Goal: Transaction & Acquisition: Purchase product/service

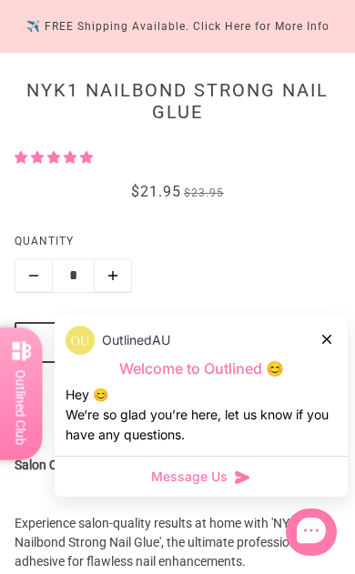
scroll to position [442, 0]
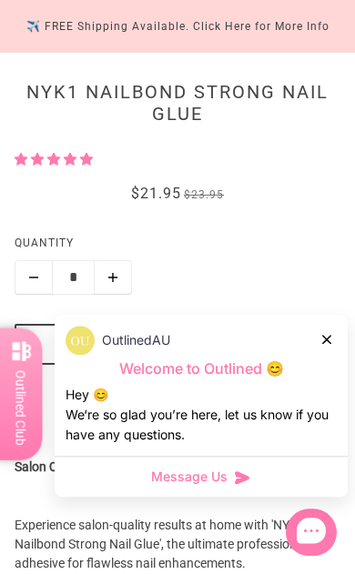
click at [233, 335] on button "Add to cart" at bounding box center [178, 344] width 326 height 41
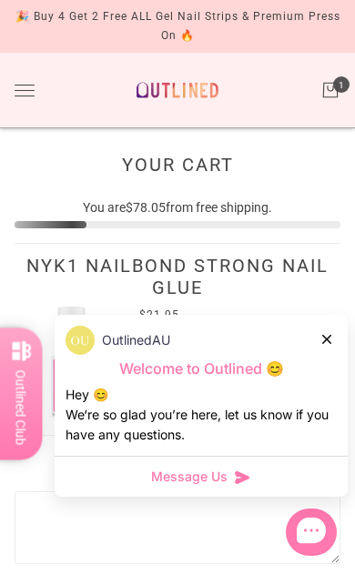
click at [20, 96] on button "Toggle drawer" at bounding box center [25, 91] width 20 height 12
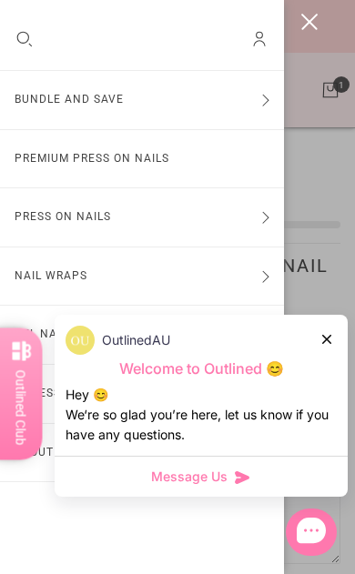
click at [331, 349] on div at bounding box center [327, 338] width 11 height 19
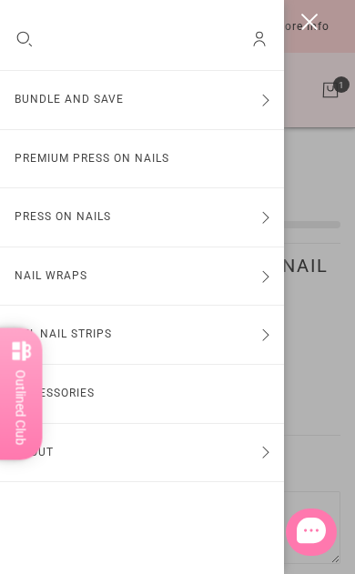
click at [170, 150] on link "Premium Press On Nails" at bounding box center [142, 159] width 284 height 58
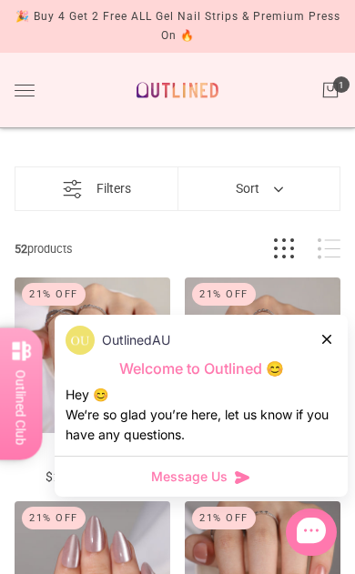
click at [337, 361] on div "OutlinedAU Welcome to Outlined 😊 Hey 😊 We‘re so glad you’re here, let us know i…" at bounding box center [201, 385] width 293 height 141
click at [328, 349] on div at bounding box center [327, 338] width 11 height 19
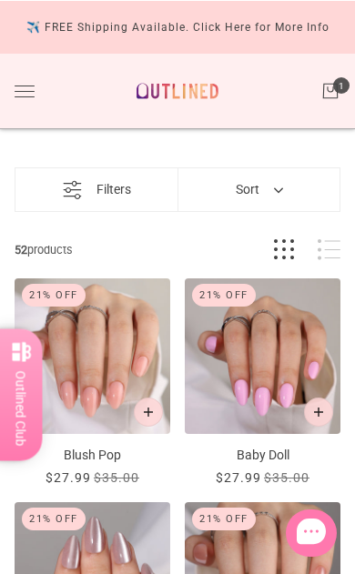
click at [25, 94] on button "Toggle drawer" at bounding box center [25, 91] width 20 height 12
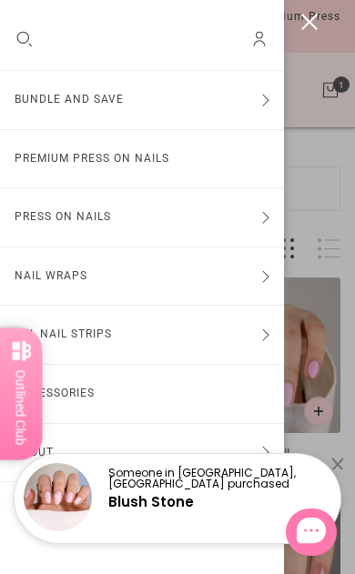
click at [258, 127] on button "Bundle and Save" at bounding box center [142, 100] width 284 height 58
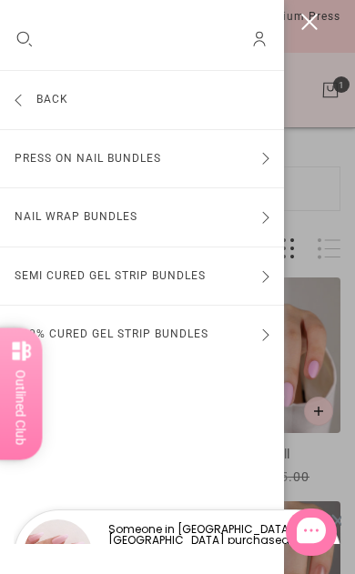
click at [199, 168] on button "Press On Nail Bundles" at bounding box center [142, 159] width 284 height 58
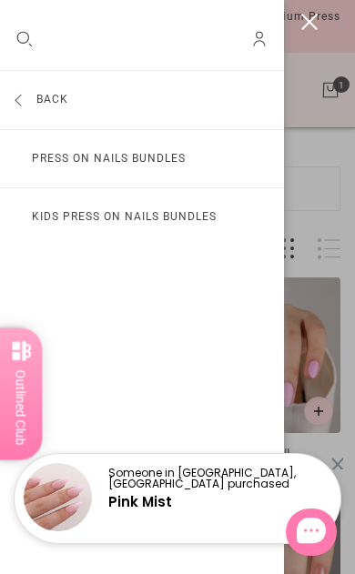
click at [221, 167] on link "Press On Nails Bundles" at bounding box center [142, 159] width 284 height 58
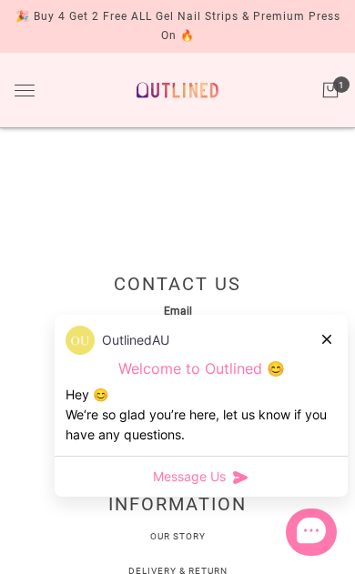
click at [332, 336] on div at bounding box center [327, 338] width 11 height 19
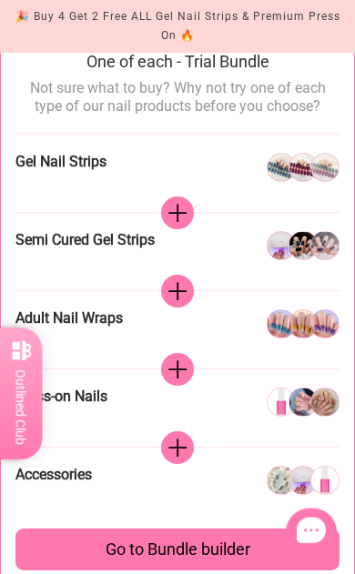
scroll to position [1154, 0]
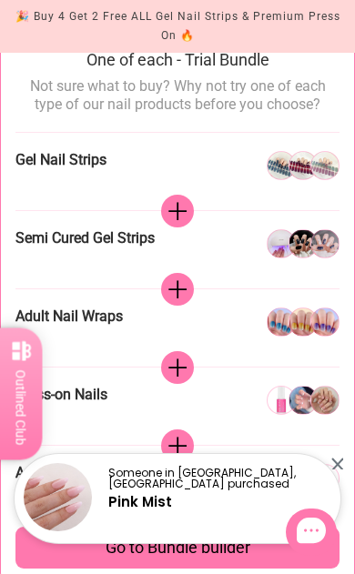
click at [306, 334] on div at bounding box center [303, 322] width 29 height 29
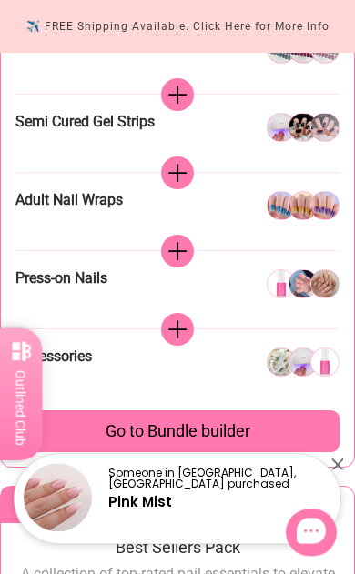
scroll to position [1270, 0]
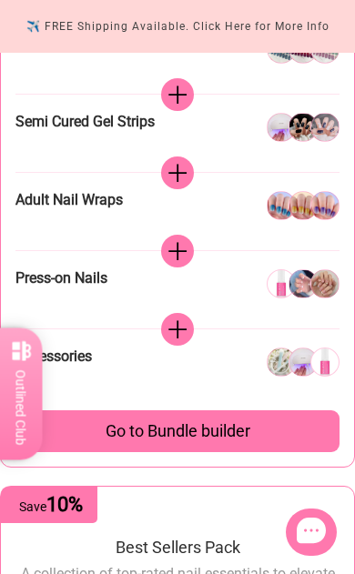
click at [84, 357] on span "Accessories" at bounding box center [53, 356] width 76 height 17
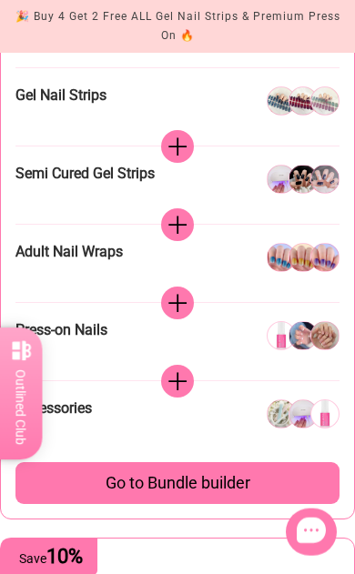
scroll to position [1220, 0]
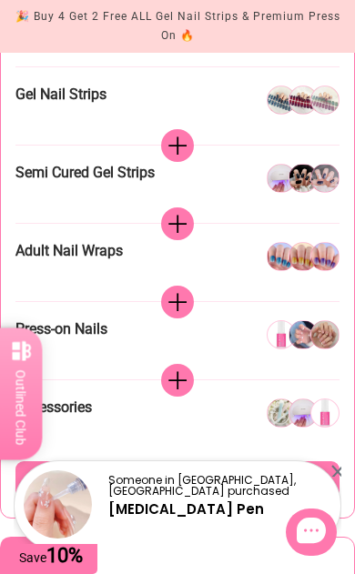
click at [177, 147] on icon at bounding box center [177, 147] width 20 height 20
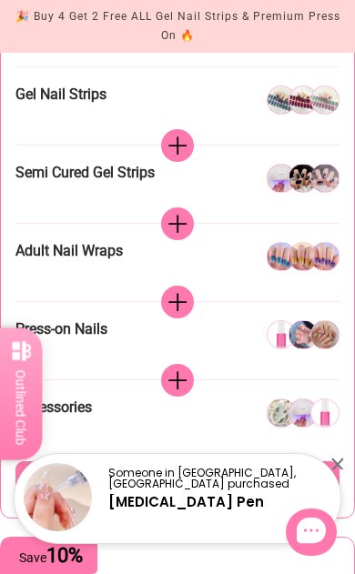
click at [192, 161] on div "Semi Cured Gel Strips" at bounding box center [177, 184] width 324 height 77
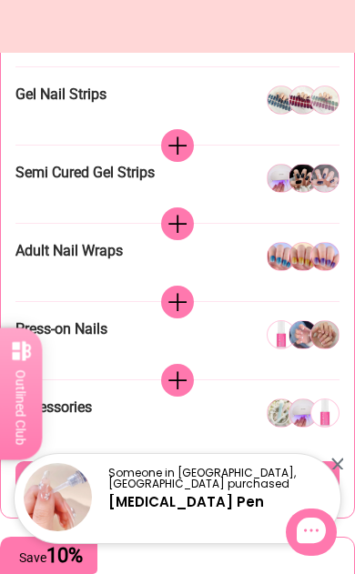
click at [182, 145] on icon at bounding box center [177, 146] width 18 height 18
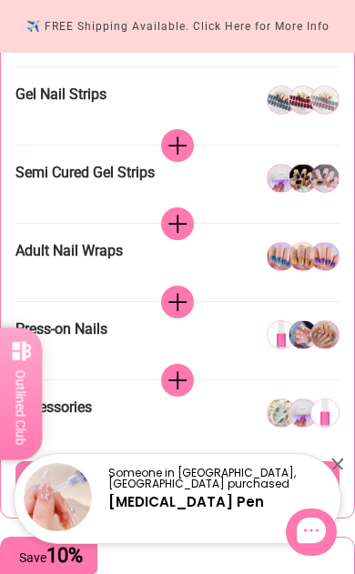
click at [224, 484] on span "Go to Bundle builder" at bounding box center [178, 482] width 145 height 20
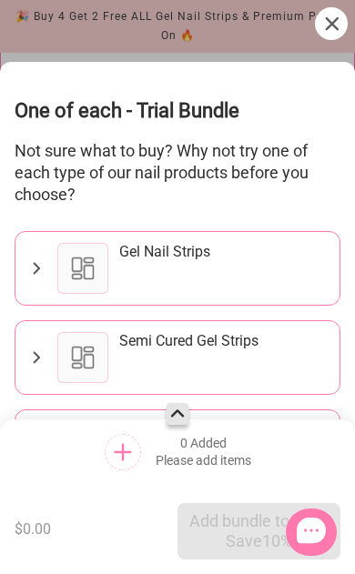
click at [204, 278] on div "Gel Nail Strips" at bounding box center [223, 268] width 209 height 51
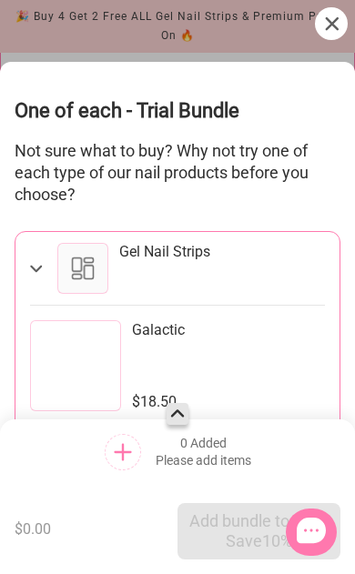
click at [86, 269] on div at bounding box center [82, 268] width 51 height 51
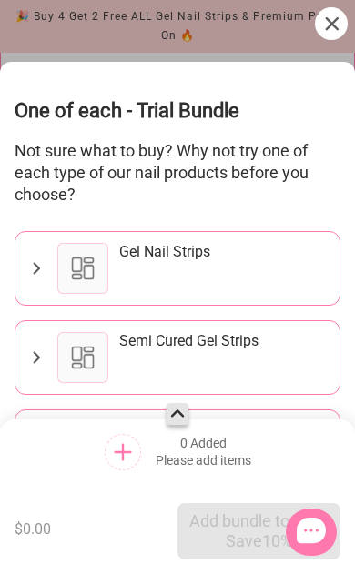
click at [53, 280] on div "Gel Nail Strips" at bounding box center [177, 268] width 324 height 73
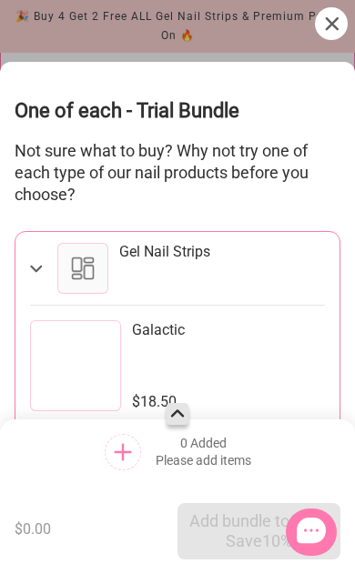
scroll to position [0, 0]
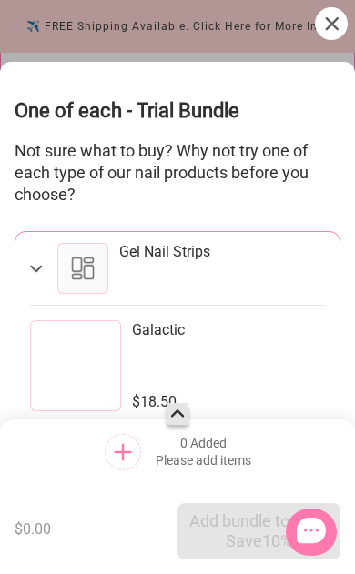
click at [47, 270] on div "Gel Nail Strips" at bounding box center [177, 268] width 324 height 73
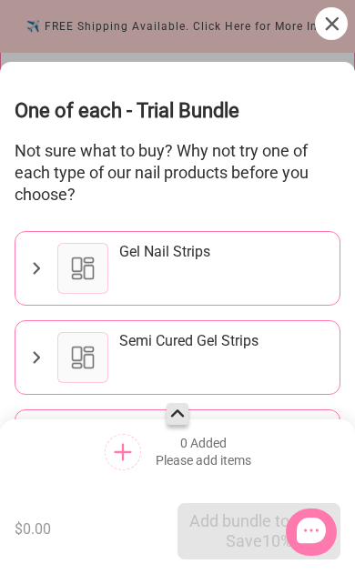
click at [110, 359] on div "Semi Cured Gel Strips" at bounding box center [192, 357] width 271 height 51
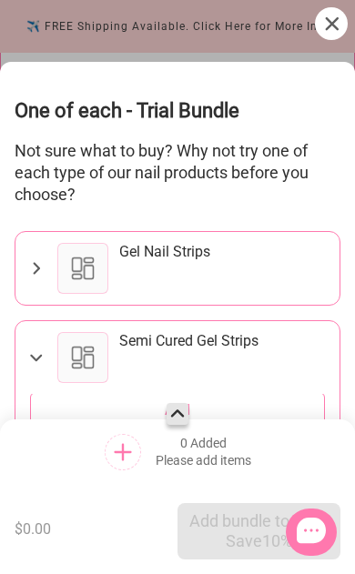
scroll to position [1131, 0]
click at [330, 40] on div at bounding box center [177, 287] width 355 height 574
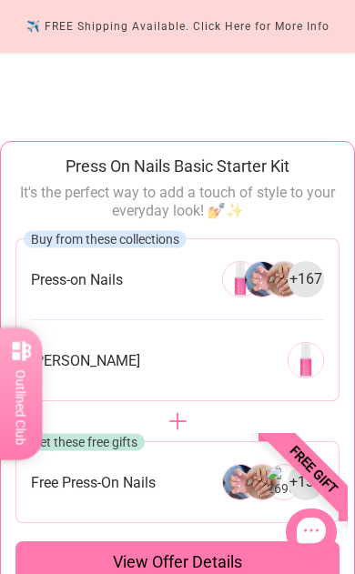
scroll to position [0, 0]
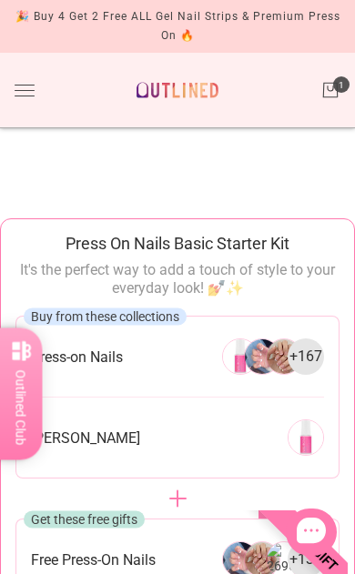
click at [42, 92] on div "Bundle and Save Press On Nail Bundles Press On Nails Bundles Kids Press On Nail…" at bounding box center [177, 91] width 355 height 76
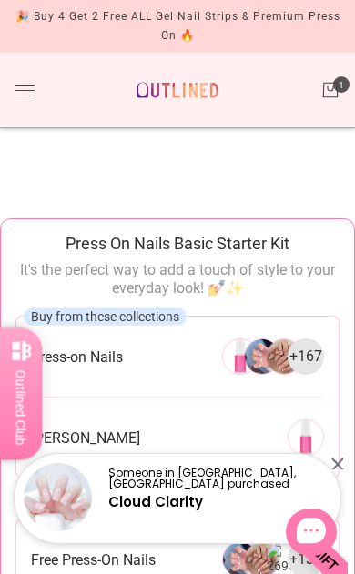
click at [240, 365] on img at bounding box center [240, 357] width 36 height 36
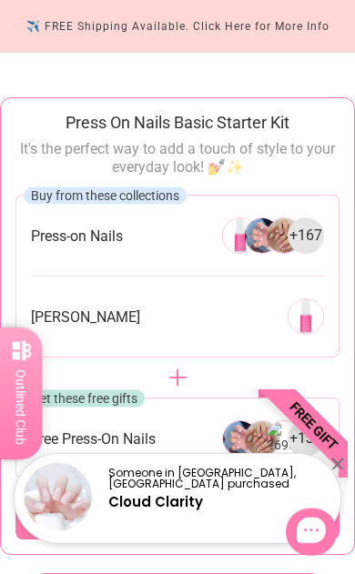
click at [193, 536] on div "View offer details" at bounding box center [177, 519] width 324 height 42
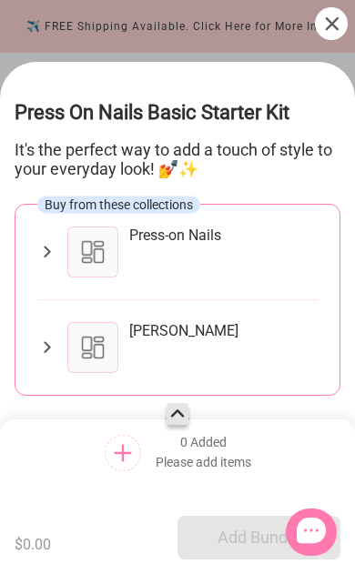
click at [116, 250] on div at bounding box center [92, 252] width 51 height 51
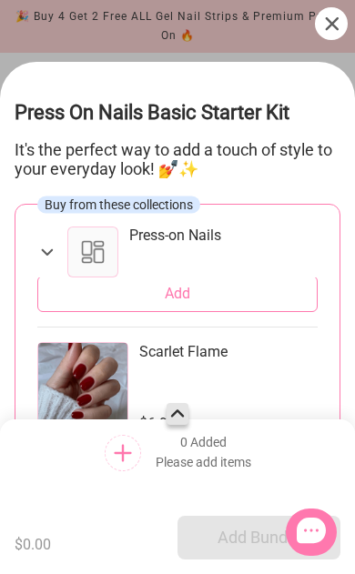
scroll to position [116, 0]
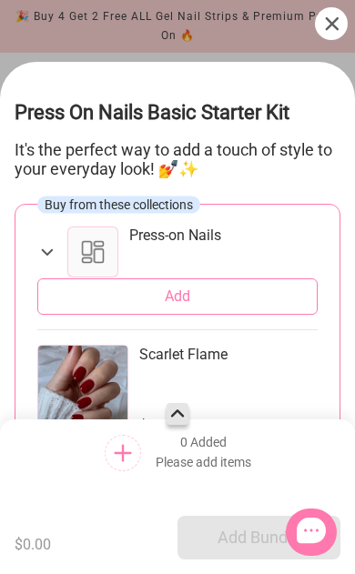
click at [215, 450] on span "0 Added" at bounding box center [203, 442] width 46 height 16
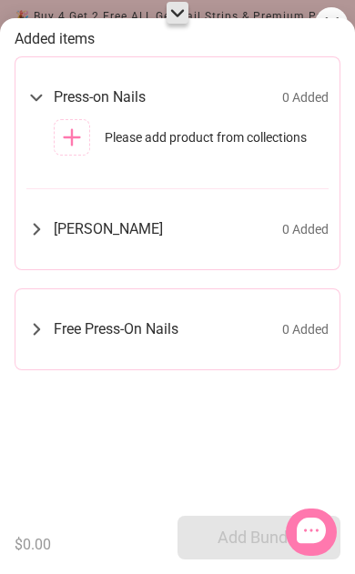
scroll to position [0, 0]
click at [171, 5] on icon at bounding box center [178, 13] width 22 height 22
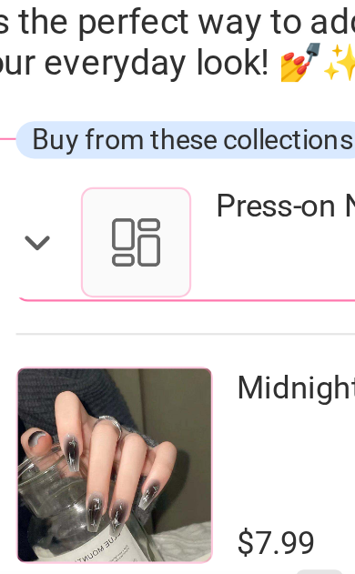
scroll to position [6215, 0]
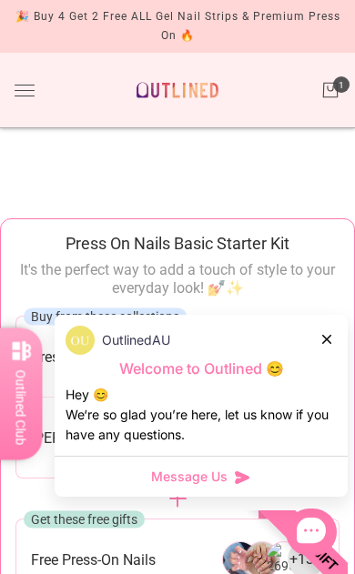
click at [339, 333] on div "OutlinedAU Welcome to Outlined 😊 Hey 😊 We‘re so glad you’re here, let us know i…" at bounding box center [201, 385] width 293 height 141
click at [319, 346] on div "OutlinedAU" at bounding box center [201, 340] width 271 height 29
click at [329, 336] on icon at bounding box center [326, 339] width 9 height 9
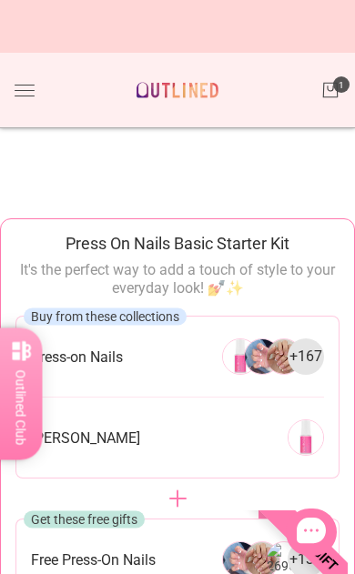
click at [241, 362] on img at bounding box center [240, 357] width 36 height 36
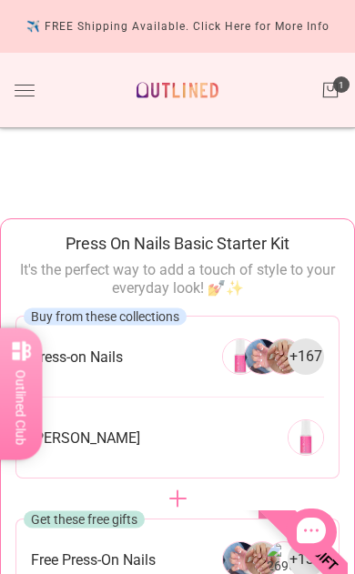
click at [258, 405] on div "Buy from these collections Press-on Nails + 167 Nail Glue" at bounding box center [177, 397] width 324 height 163
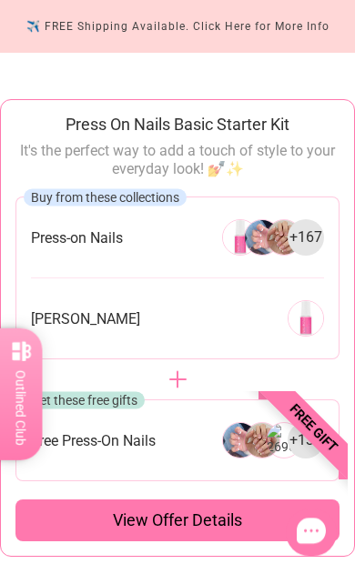
scroll to position [120, 0]
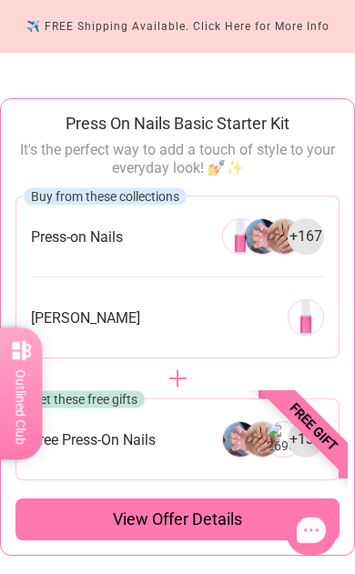
click at [137, 241] on div "Press-on Nails + 167" at bounding box center [177, 236] width 293 height 36
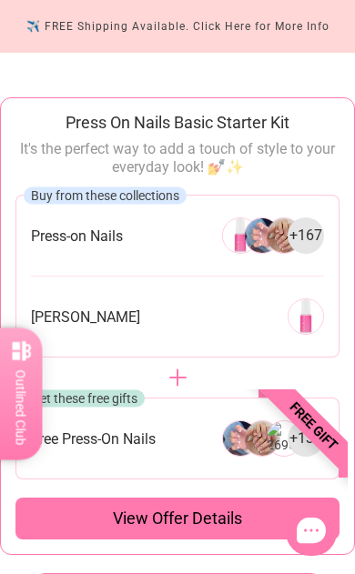
click at [250, 518] on div "View offer details" at bounding box center [177, 519] width 324 height 42
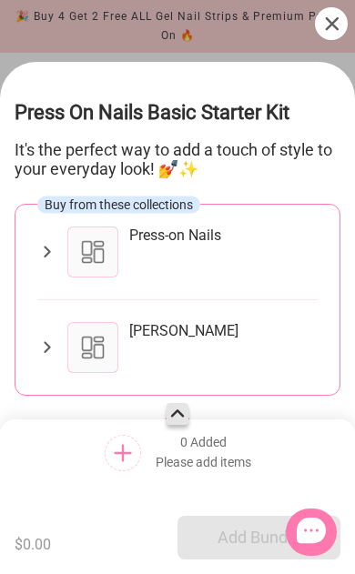
click at [182, 267] on div "Press-on Nails" at bounding box center [223, 252] width 188 height 51
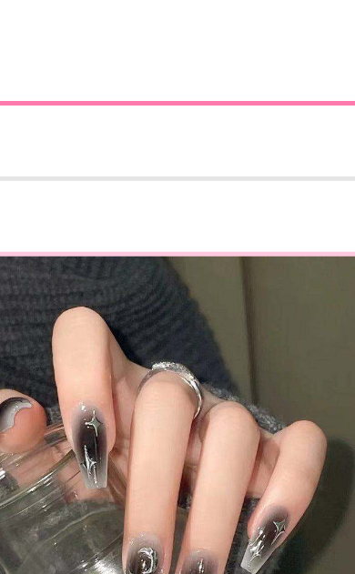
scroll to position [170, 0]
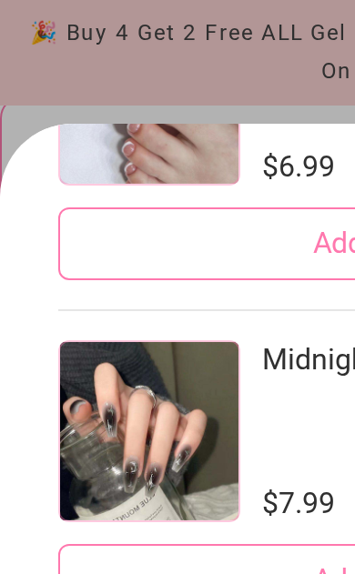
click at [157, 280] on span "Add" at bounding box center [169, 290] width 25 height 20
click at [160, 280] on span "Add" at bounding box center [169, 290] width 25 height 20
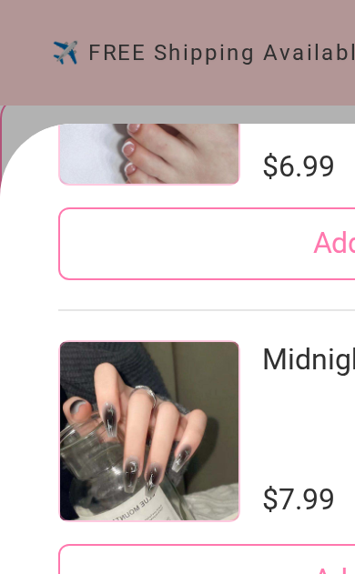
scroll to position [0, 0]
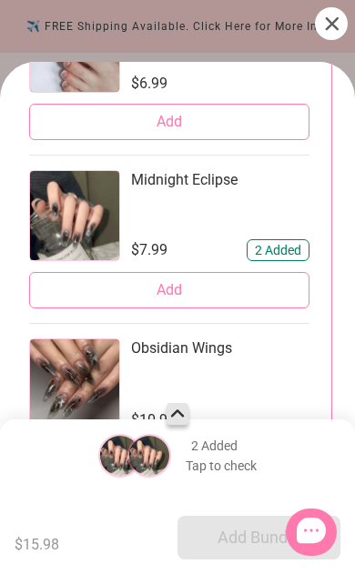
click at [197, 272] on button "Add" at bounding box center [169, 290] width 280 height 36
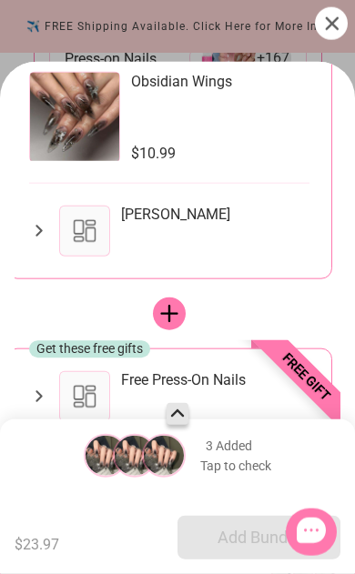
scroll to position [503, 0]
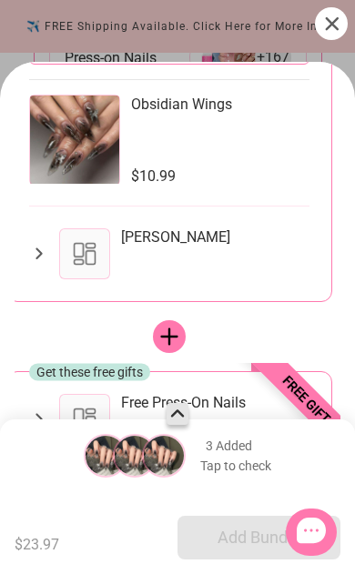
click at [74, 238] on div at bounding box center [84, 253] width 51 height 51
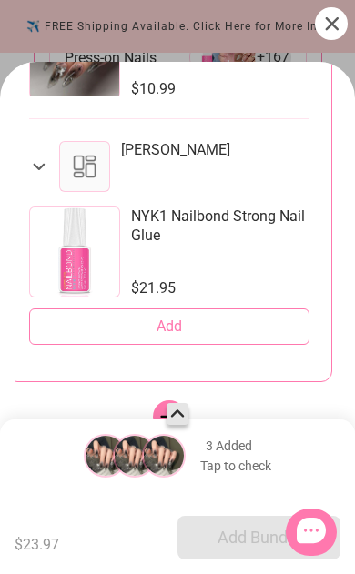
scroll to position [599, 0]
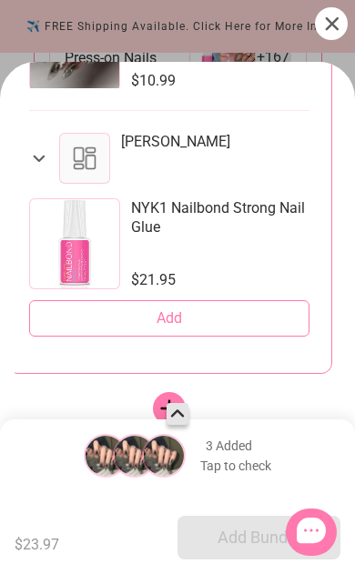
click at [214, 321] on button "Add" at bounding box center [169, 318] width 280 height 36
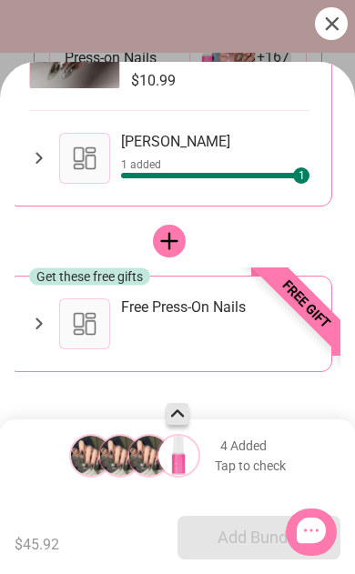
click at [110, 326] on div at bounding box center [84, 324] width 51 height 51
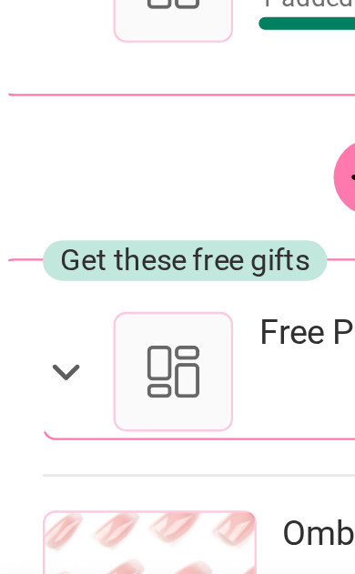
scroll to position [4526, 0]
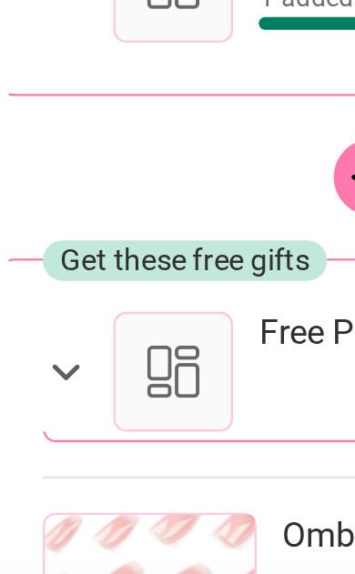
click at [65, 384] on div at bounding box center [74, 429] width 91 height 91
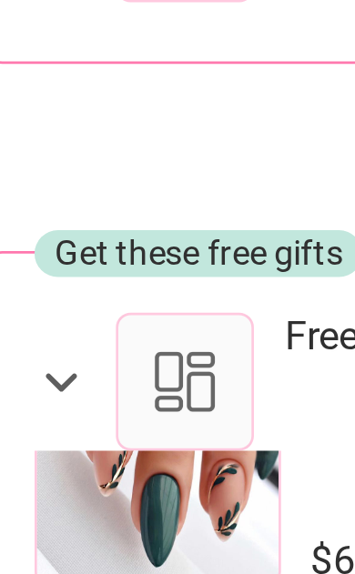
scroll to position [225, 0]
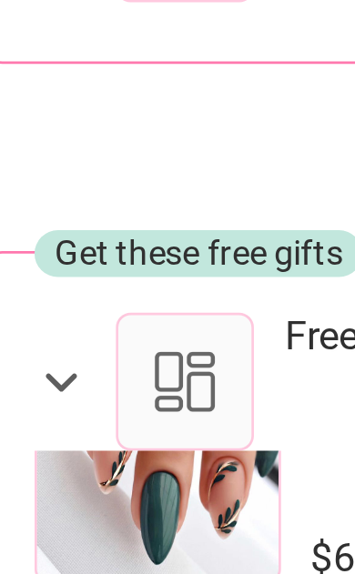
click at [99, 410] on button "Add" at bounding box center [174, 428] width 280 height 36
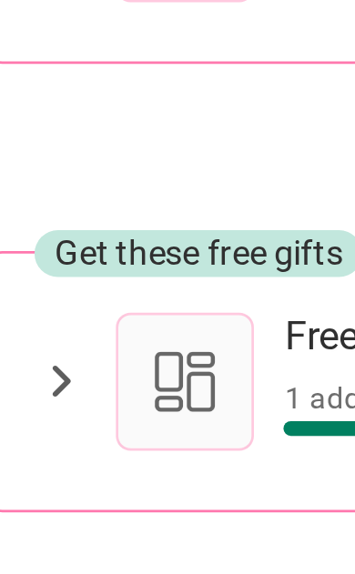
scroll to position [765, 0]
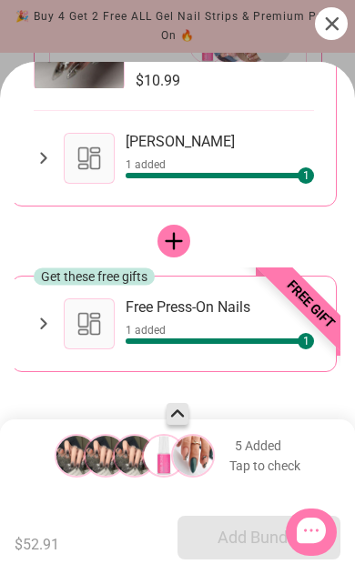
click at [124, 478] on img at bounding box center [135, 456] width 44 height 44
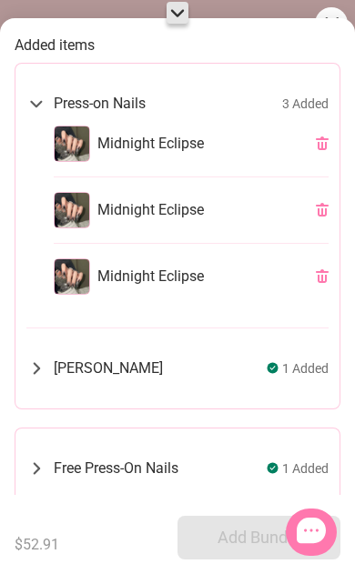
click at [335, 140] on div "Press-on Nails 3 Added Midnight Eclipse Midnight Eclipse Midnight Eclipse Nail …" at bounding box center [178, 236] width 326 height 347
click at [320, 141] on icon at bounding box center [322, 144] width 13 height 14
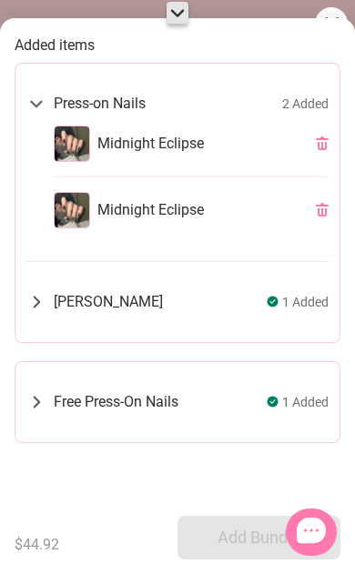
click at [327, 137] on icon at bounding box center [322, 144] width 13 height 14
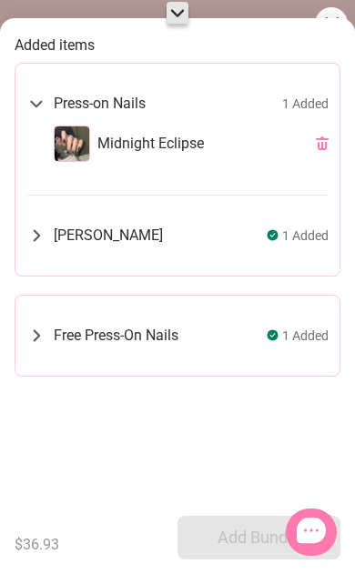
scroll to position [795, 0]
click at [226, 549] on span "Add Bundle" at bounding box center [259, 538] width 83 height 22
click at [180, 19] on icon at bounding box center [178, 13] width 22 height 22
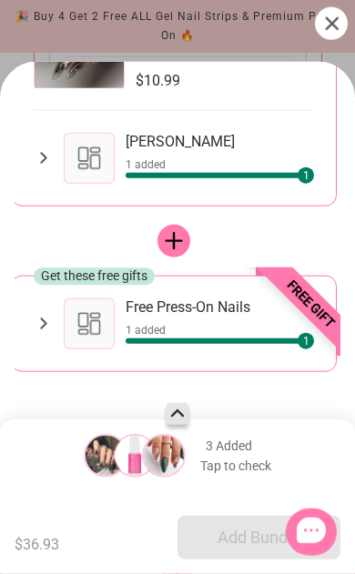
click at [243, 550] on div "Add Bundle" at bounding box center [258, 538] width 163 height 44
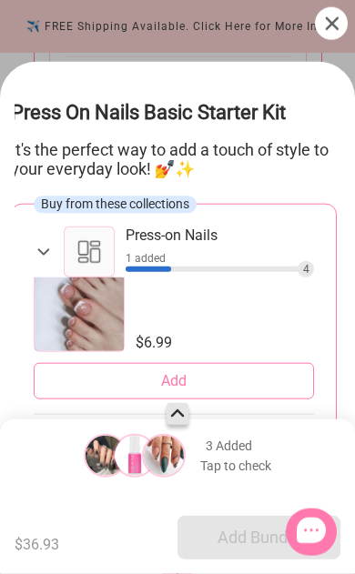
click at [186, 478] on img at bounding box center [164, 456] width 44 height 44
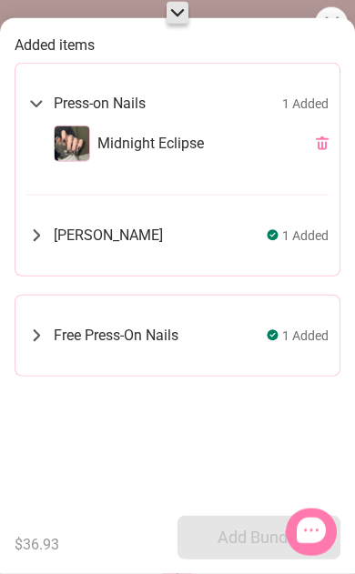
scroll to position [0, 0]
click at [174, 23] on icon at bounding box center [178, 13] width 22 height 22
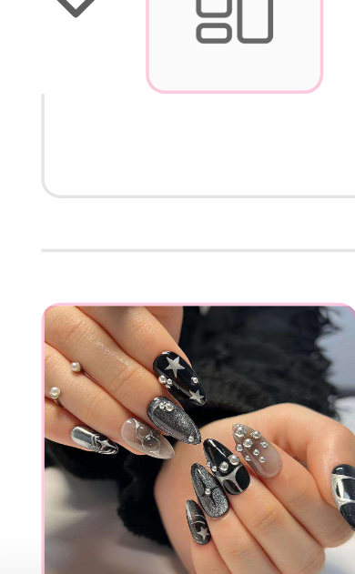
scroll to position [0, 3]
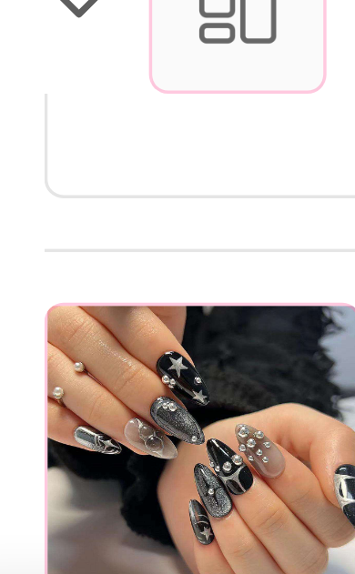
click at [35, 338] on div at bounding box center [80, 383] width 91 height 91
click at [54, 440] on button "Add" at bounding box center [175, 458] width 280 height 36
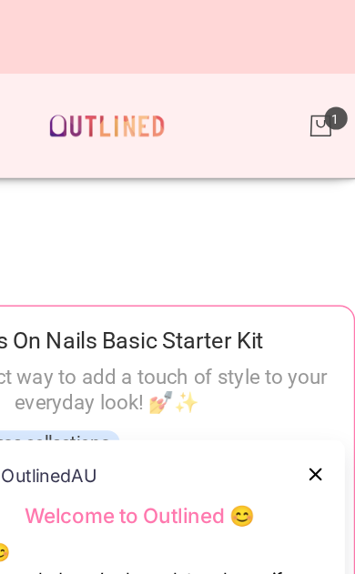
click at [320, 86] on link "Cart" at bounding box center [330, 90] width 20 height 20
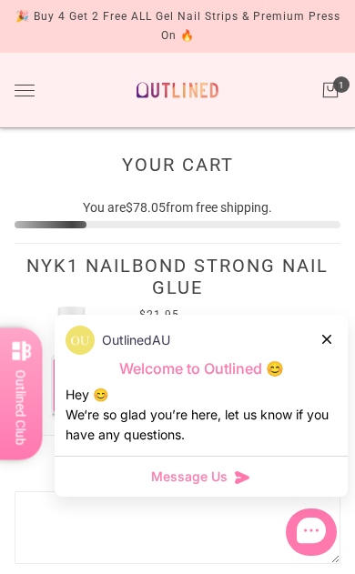
click at [324, 348] on div at bounding box center [327, 338] width 11 height 19
